Goal: Feedback & Contribution: Contribute content

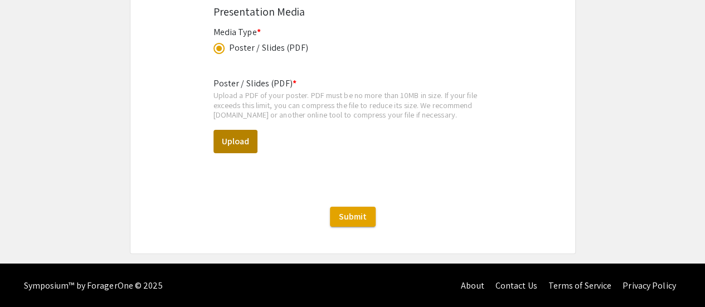
scroll to position [289, 0]
click at [236, 140] on button "Upload" at bounding box center [236, 141] width 44 height 23
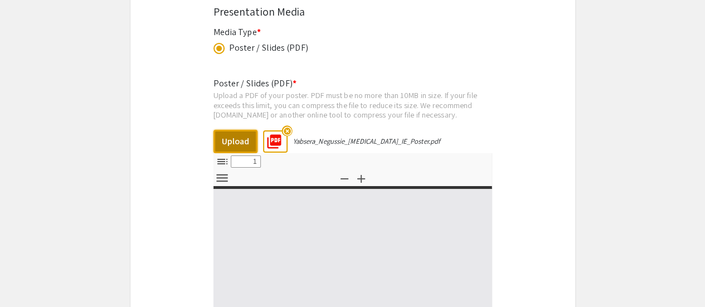
type input "0"
select select "custom"
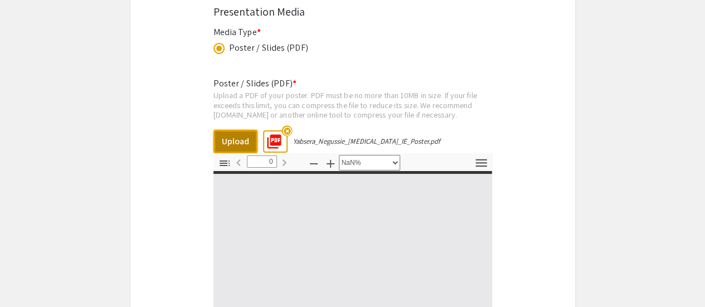
type input "1"
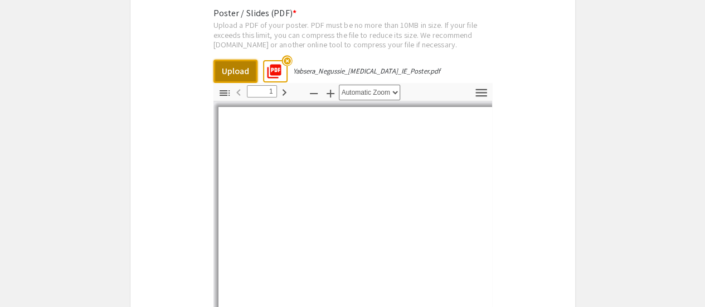
scroll to position [2004, 0]
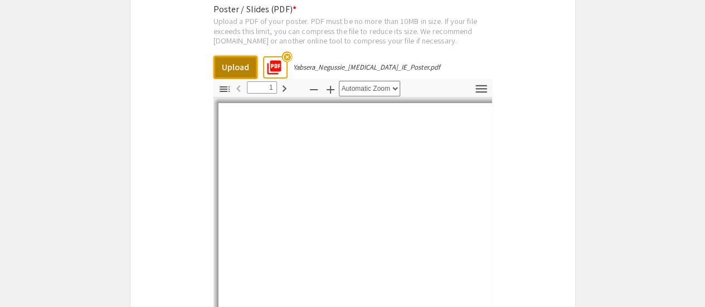
select select "auto"
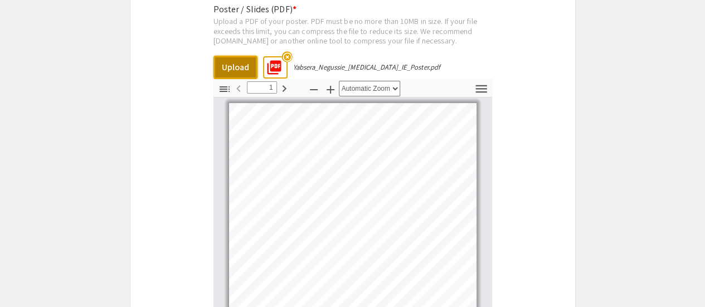
scroll to position [2, 0]
click at [289, 60] on mat-icon "highlight_off" at bounding box center [287, 56] width 11 height 11
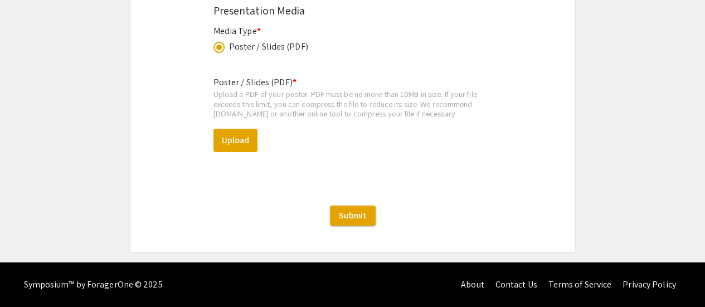
scroll to position [1930, 0]
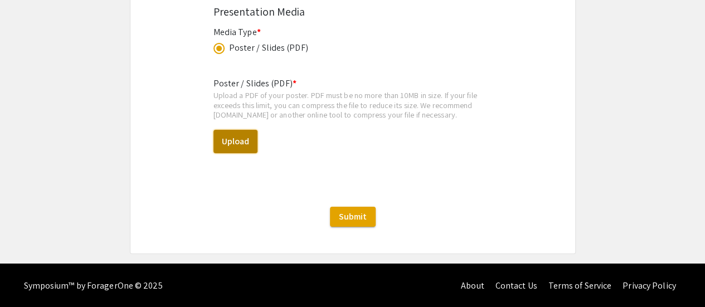
click at [248, 136] on button "Upload" at bounding box center [236, 141] width 44 height 23
select select "custom"
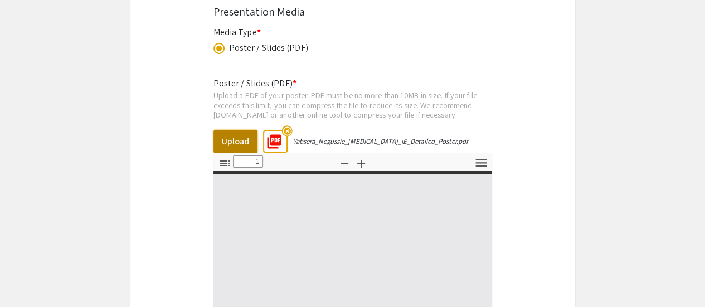
type input "0"
select select "custom"
type input "1"
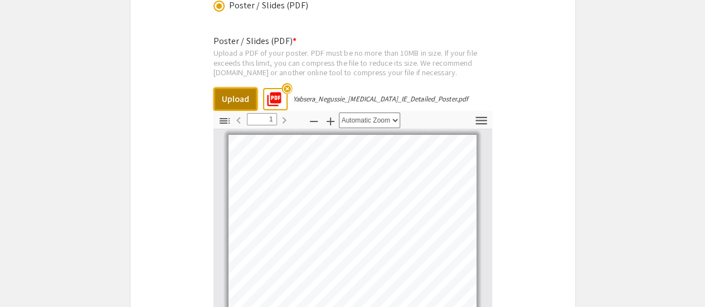
scroll to position [1971, 0]
click at [330, 120] on icon "button" at bounding box center [331, 123] width 8 height 8
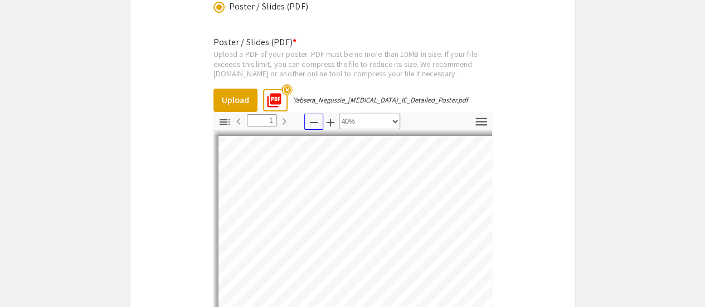
click at [318, 120] on icon "button" at bounding box center [313, 122] width 13 height 13
select select "custom"
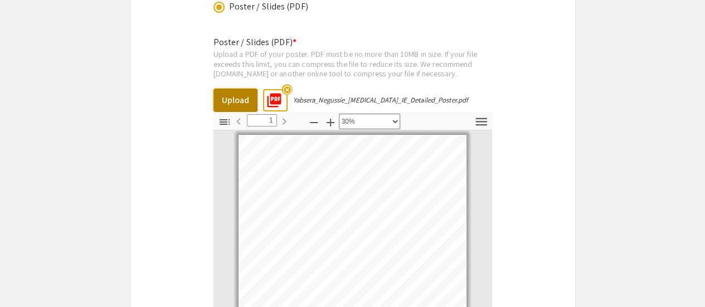
click at [236, 97] on button "Upload" at bounding box center [236, 100] width 44 height 23
type input "0"
select select "auto"
type input "1"
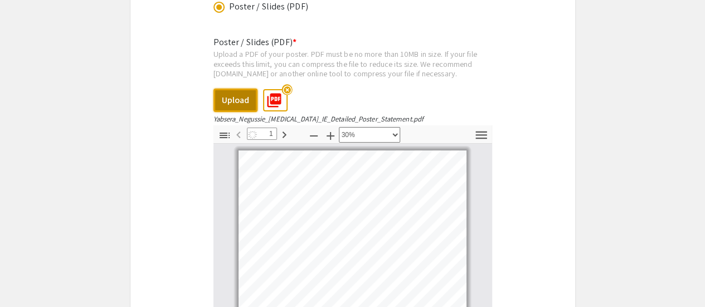
scroll to position [6, 0]
select select "custom"
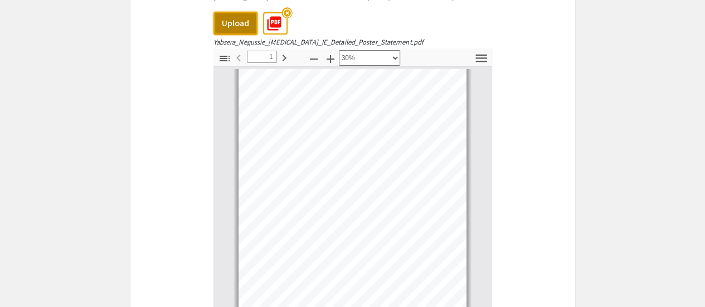
scroll to position [2048, 0]
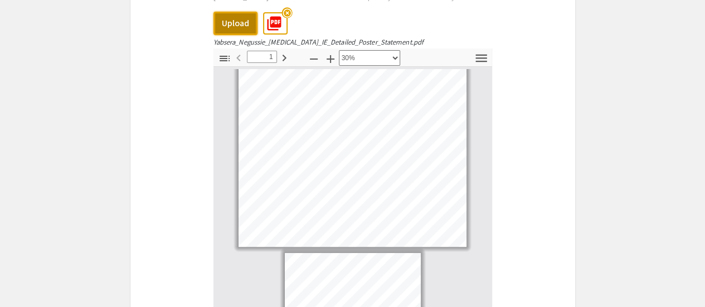
type input "2"
select select "custom"
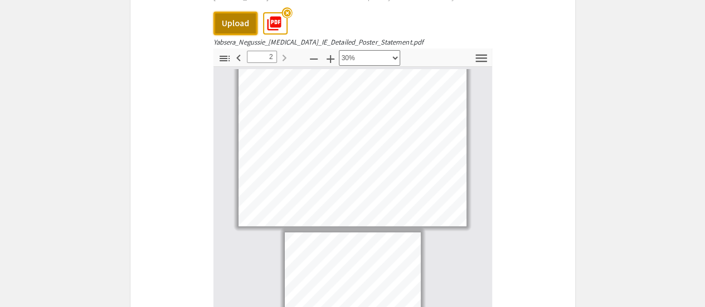
scroll to position [277, 0]
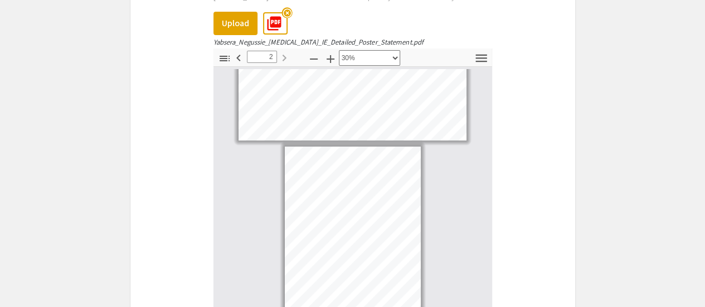
type input "1"
select select "custom"
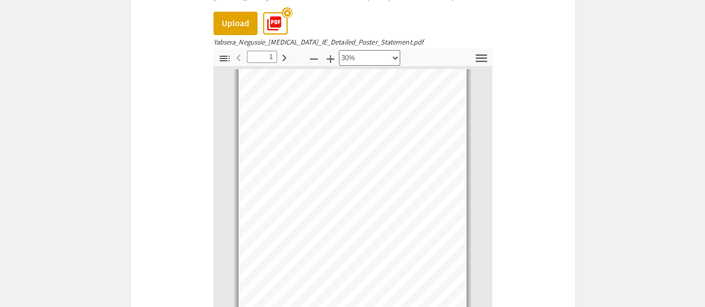
scroll to position [79, 0]
click at [288, 13] on mat-icon "highlight_off" at bounding box center [287, 12] width 11 height 11
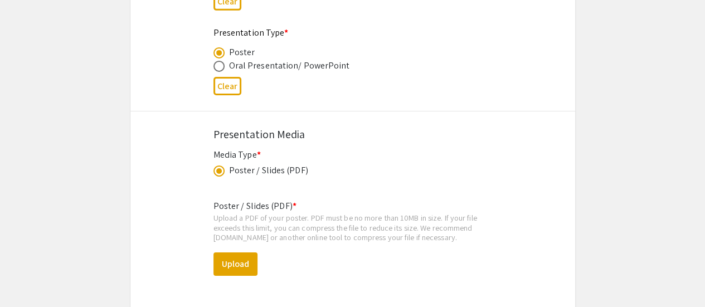
scroll to position [1930, 0]
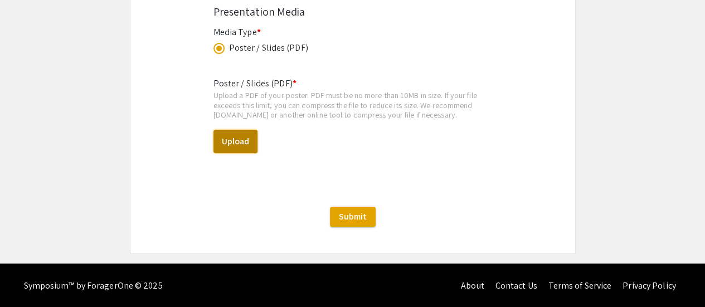
click at [250, 144] on button "Upload" at bounding box center [236, 141] width 44 height 23
select select "custom"
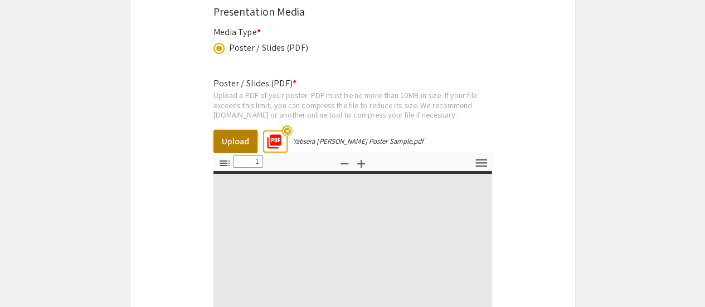
type input "0"
select select "custom"
type input "1"
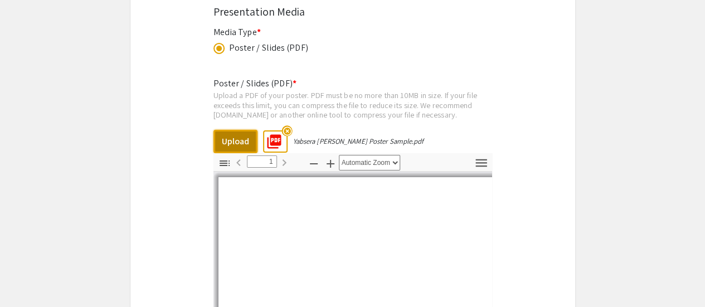
select select "auto"
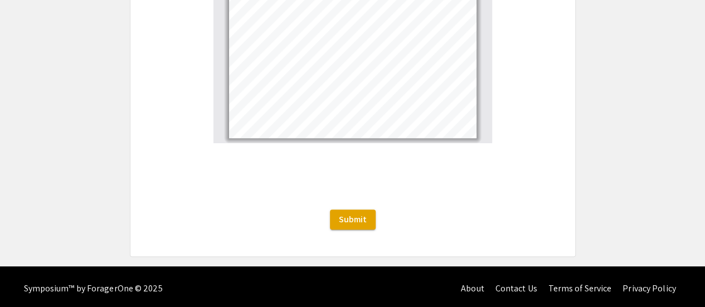
scroll to position [2222, 0]
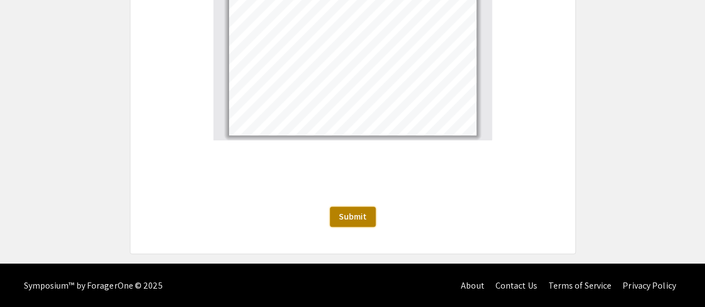
click at [362, 211] on span "Submit" at bounding box center [353, 217] width 28 height 12
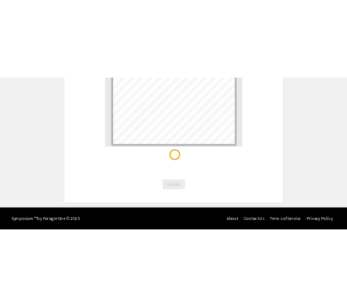
scroll to position [4, 0]
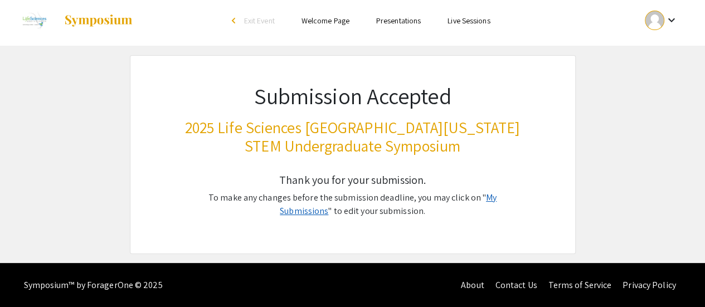
click at [477, 195] on link "My Submissions" at bounding box center [388, 204] width 217 height 25
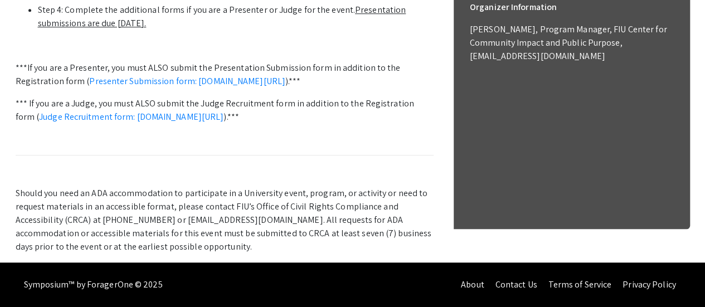
scroll to position [511, 0]
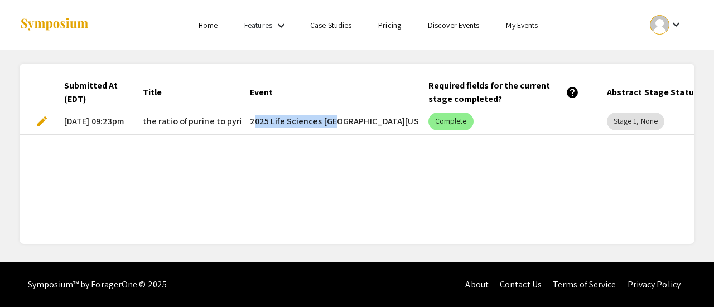
click at [243, 125] on div "Skip navigation Home Features keyboard_arrow_down Case Studies Pricing Discover…" at bounding box center [357, 131] width 714 height 263
click at [349, 164] on div "Submitted At (EDT) Title Event Required fields for the current stage completed?…" at bounding box center [357, 154] width 675 height 154
